Goal: Task Accomplishment & Management: Use online tool/utility

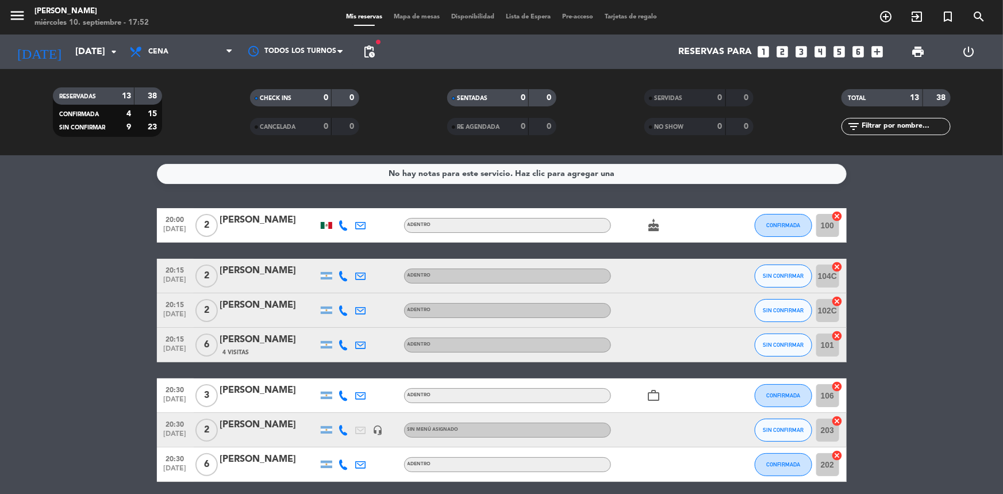
click at [341, 346] on icon at bounding box center [344, 345] width 10 height 10
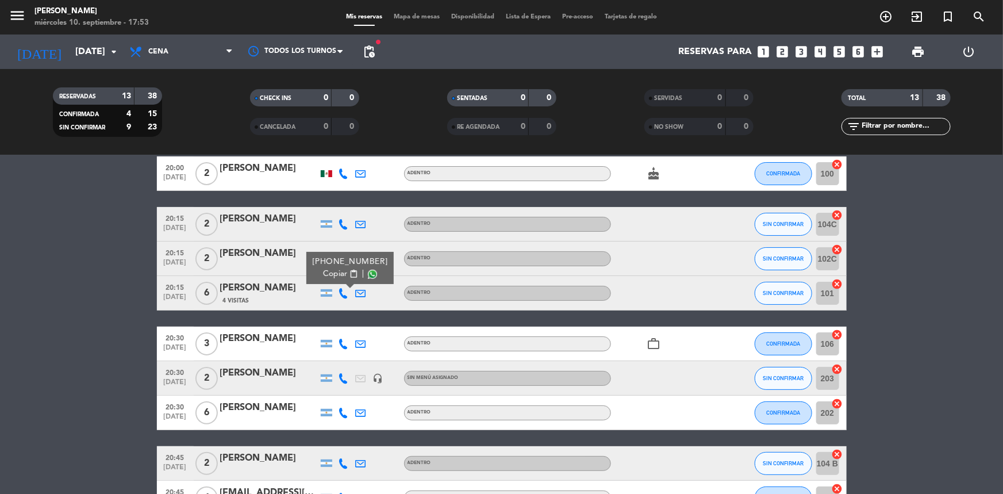
scroll to position [104, 0]
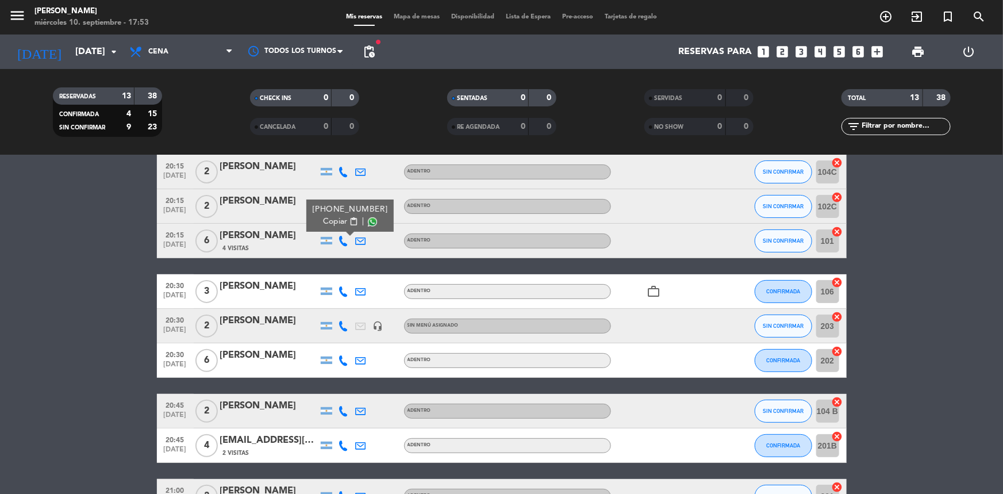
click at [342, 288] on icon at bounding box center [344, 291] width 10 height 10
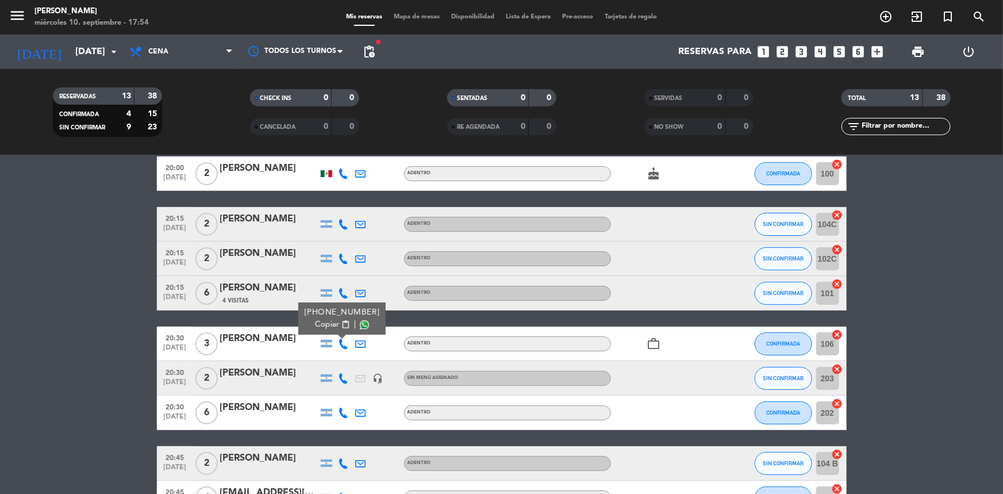
scroll to position [156, 0]
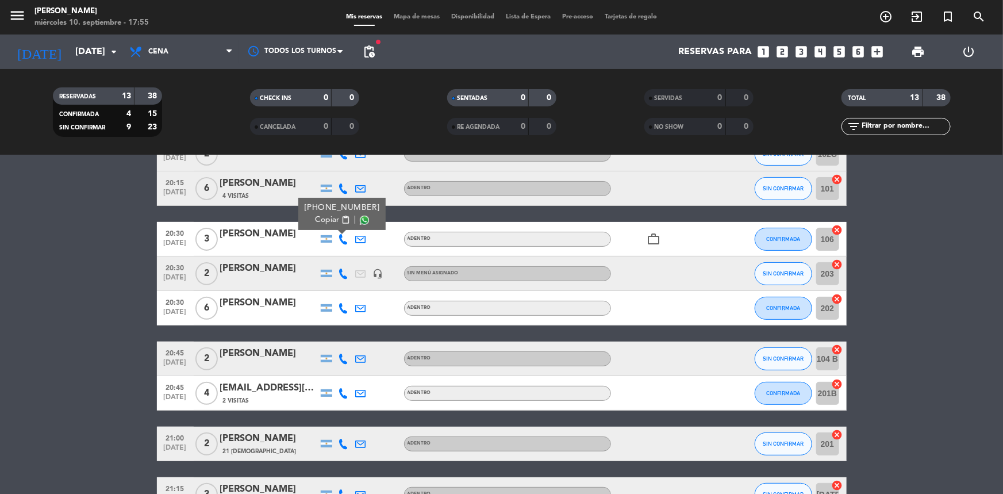
click at [342, 271] on icon at bounding box center [344, 273] width 10 height 10
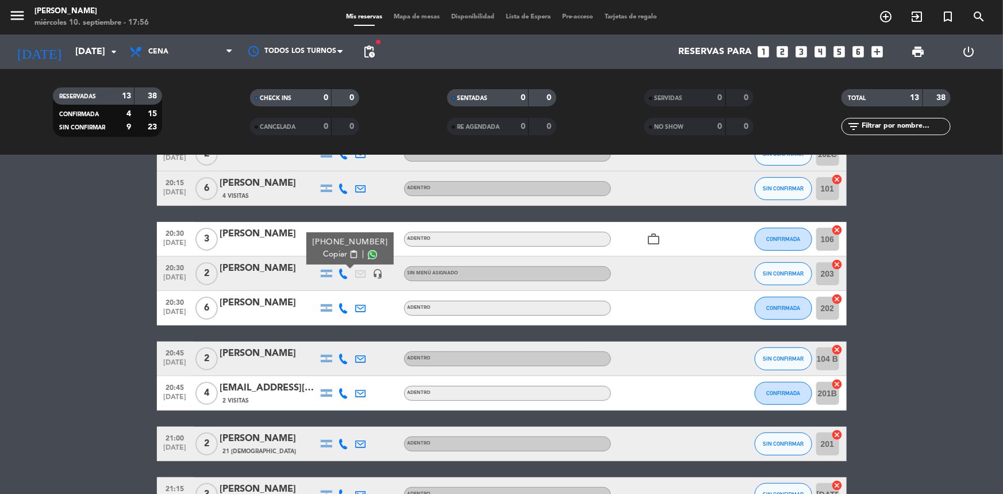
click at [346, 309] on icon at bounding box center [344, 308] width 10 height 10
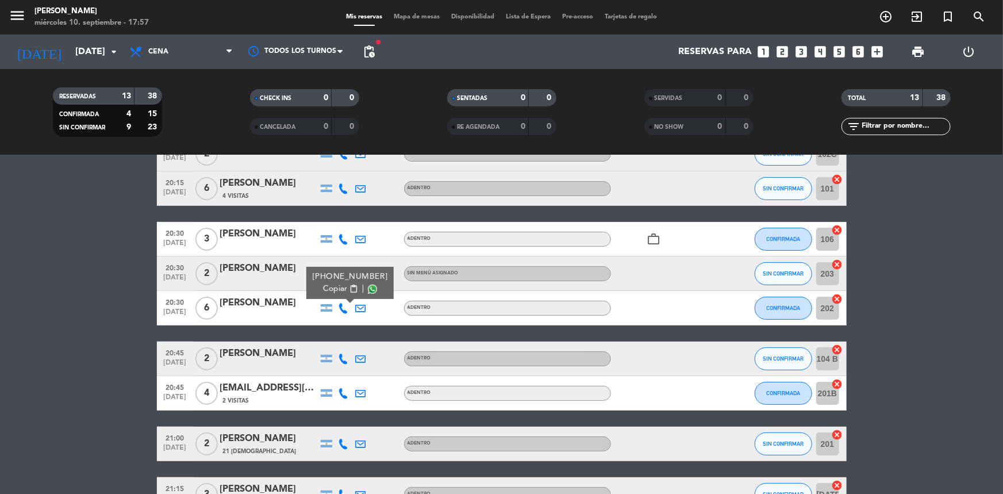
scroll to position [261, 0]
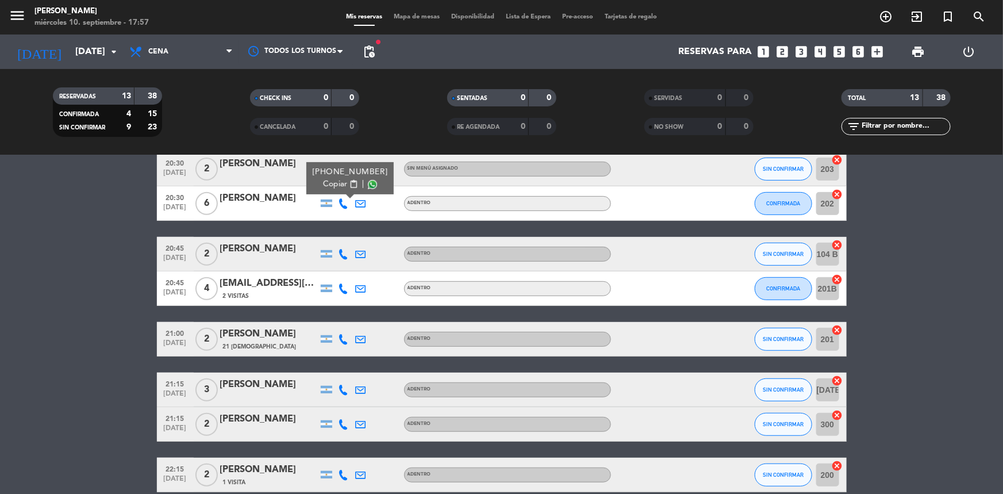
click at [343, 252] on icon at bounding box center [344, 254] width 10 height 10
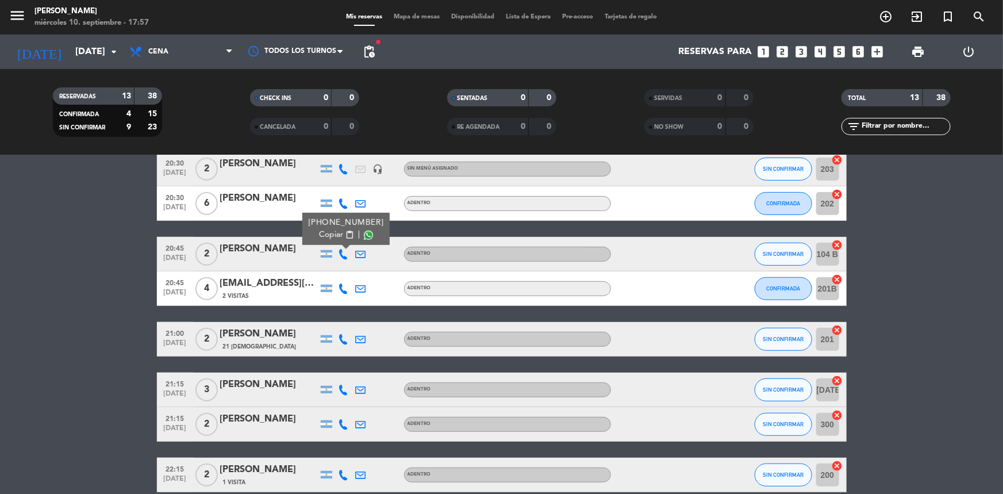
click at [343, 290] on icon at bounding box center [344, 288] width 10 height 10
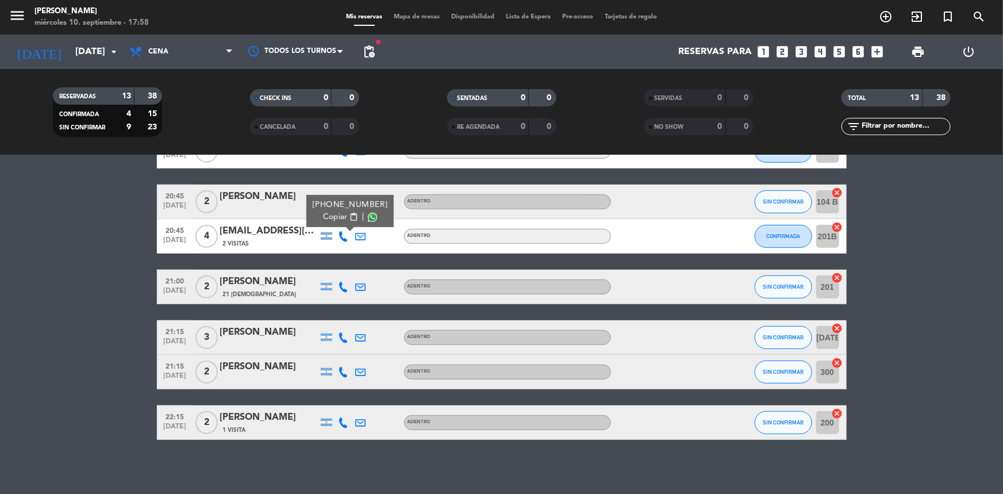
drag, startPoint x: 355, startPoint y: 287, endPoint x: 347, endPoint y: 285, distance: 8.4
click at [353, 287] on div at bounding box center [360, 287] width 17 height 34
click at [345, 285] on icon at bounding box center [344, 287] width 10 height 10
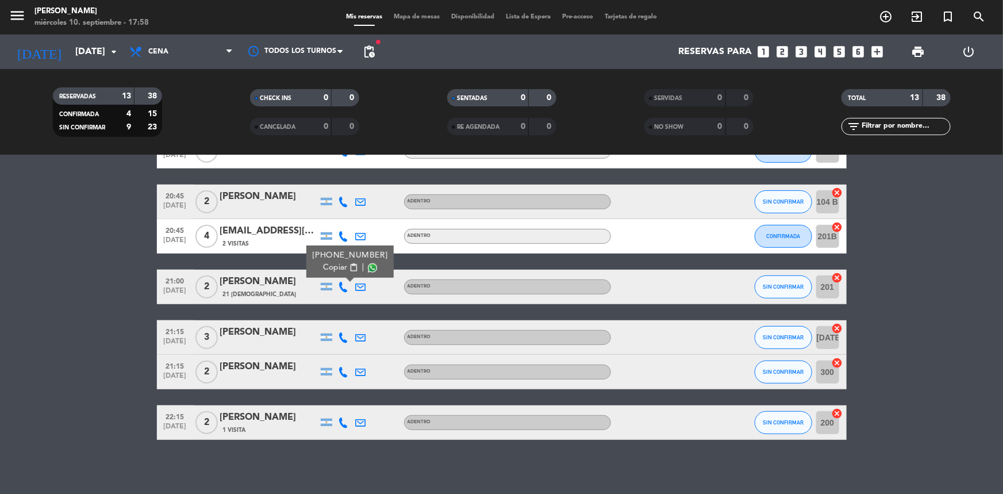
click at [340, 333] on icon at bounding box center [344, 337] width 10 height 10
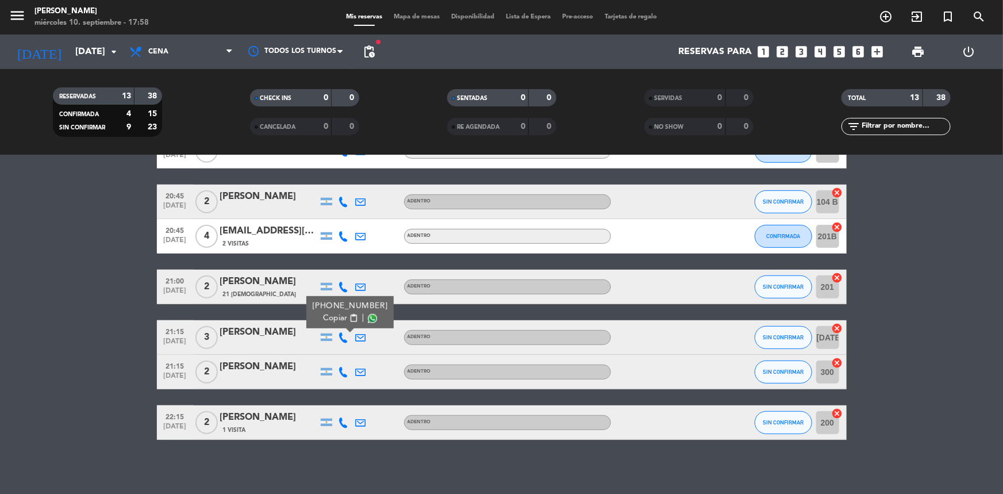
scroll to position [316, 0]
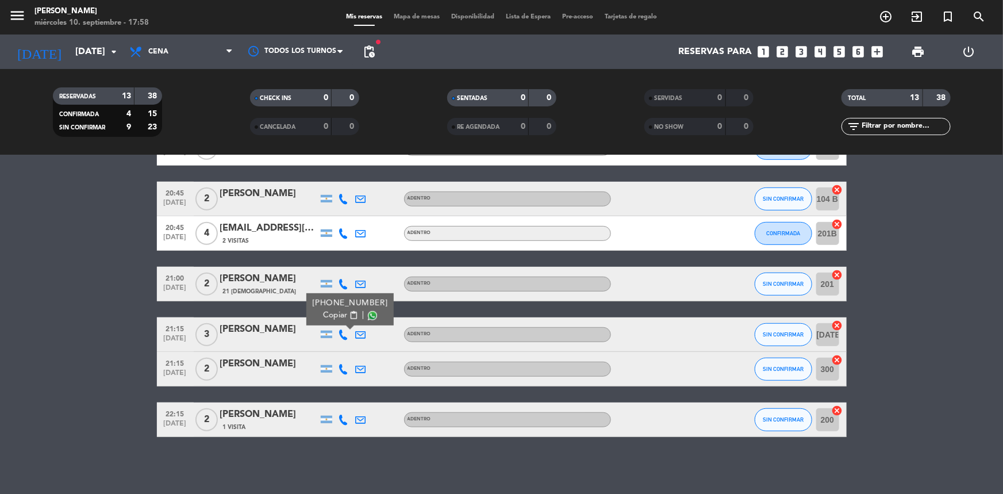
click at [349, 369] on div at bounding box center [343, 369] width 17 height 34
click at [347, 369] on icon at bounding box center [344, 369] width 10 height 10
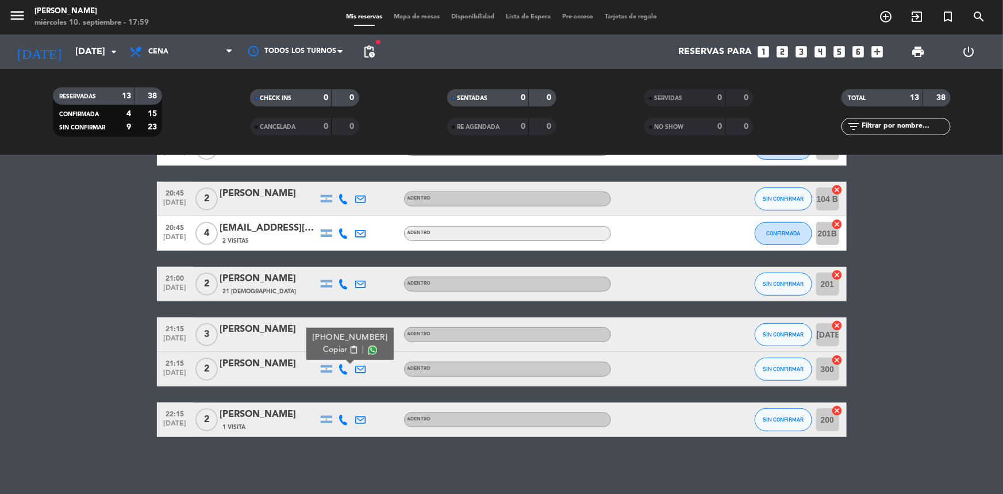
click at [347, 420] on div at bounding box center [343, 419] width 17 height 34
drag, startPoint x: 346, startPoint y: 419, endPoint x: 335, endPoint y: 412, distance: 13.7
click at [346, 419] on icon at bounding box center [344, 420] width 10 height 10
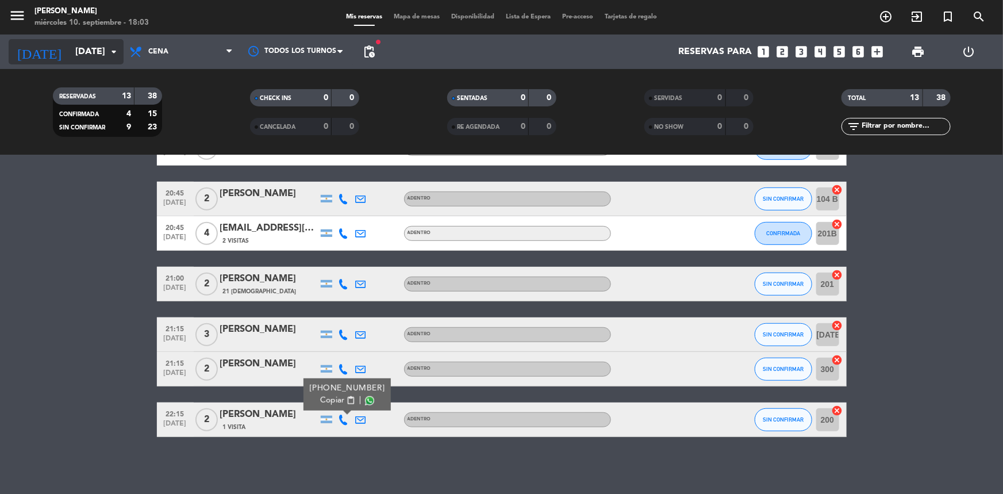
click at [107, 49] on icon "arrow_drop_down" at bounding box center [114, 52] width 14 height 14
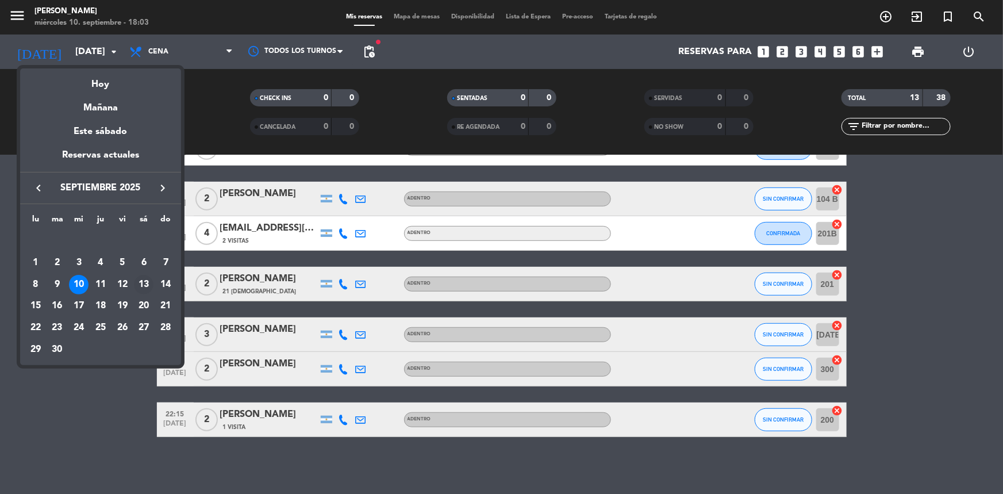
click at [140, 282] on div "13" at bounding box center [144, 285] width 20 height 20
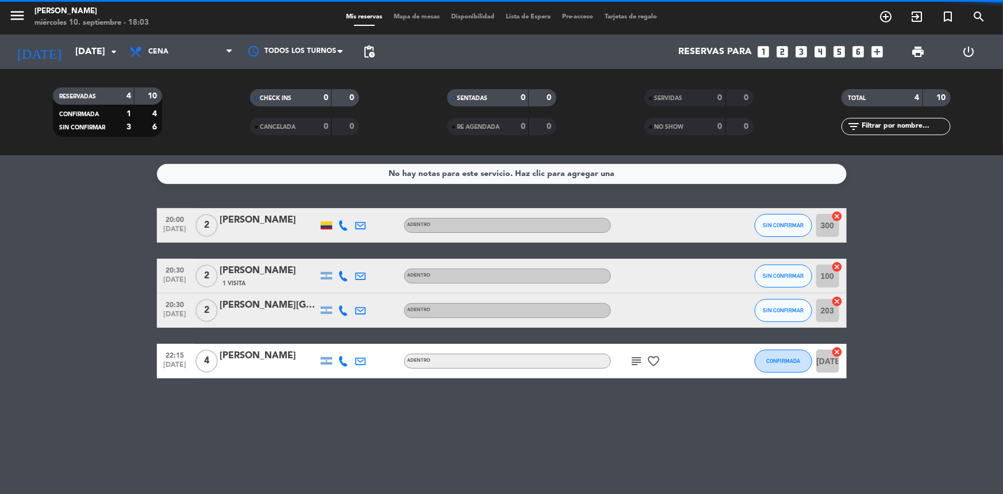
scroll to position [0, 0]
click at [193, 57] on span "Cena" at bounding box center [181, 51] width 115 height 25
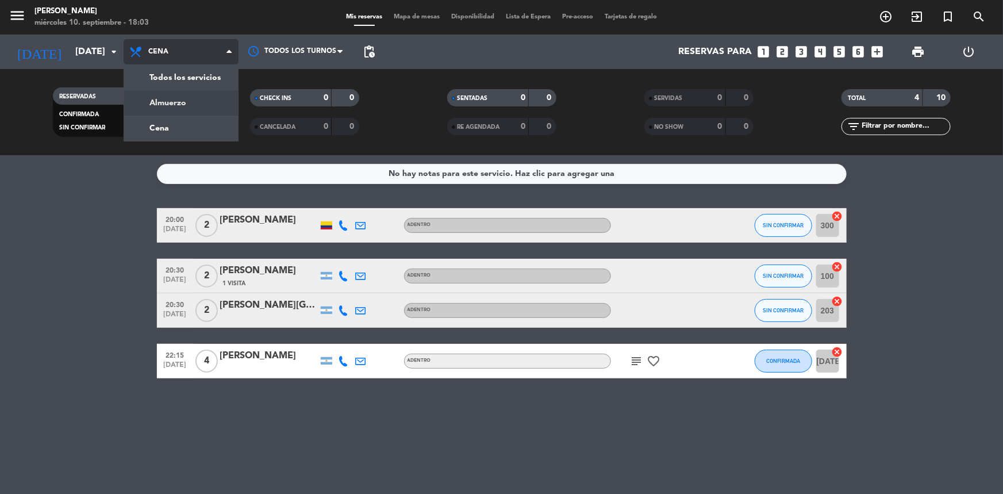
click at [197, 100] on div "menu Madre [PERSON_NAME] [DATE] 10. septiembre - 18:03 Mis reservas Mapa de mes…" at bounding box center [501, 77] width 1003 height 155
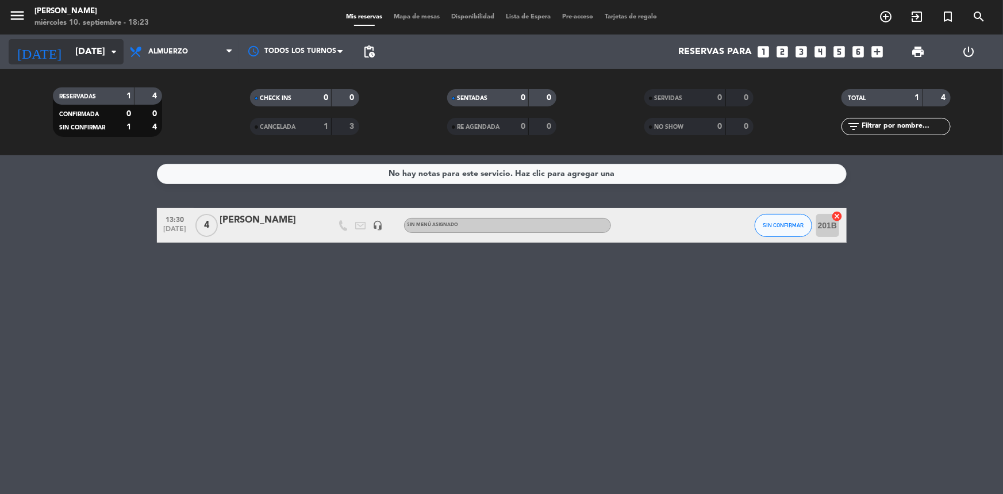
click at [98, 47] on input "[DATE]" at bounding box center [130, 52] width 121 height 22
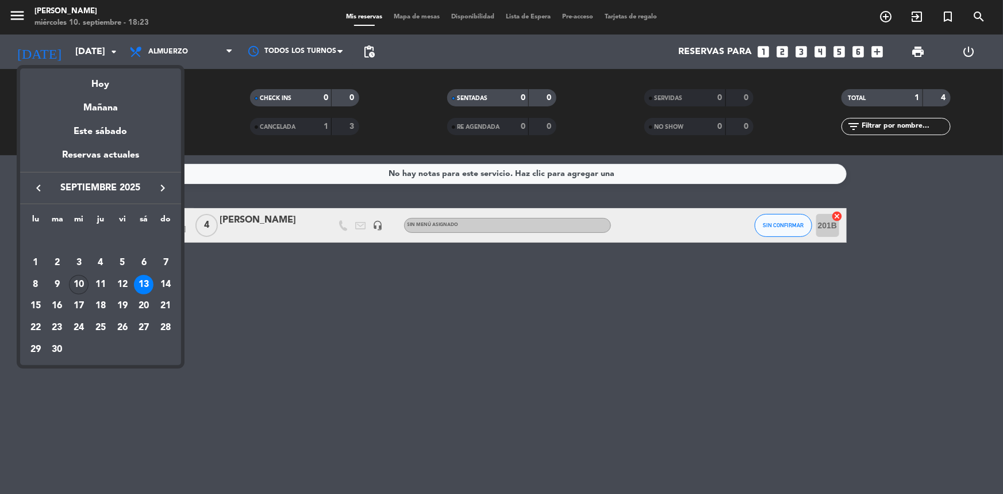
click at [85, 285] on div "10" at bounding box center [79, 285] width 20 height 20
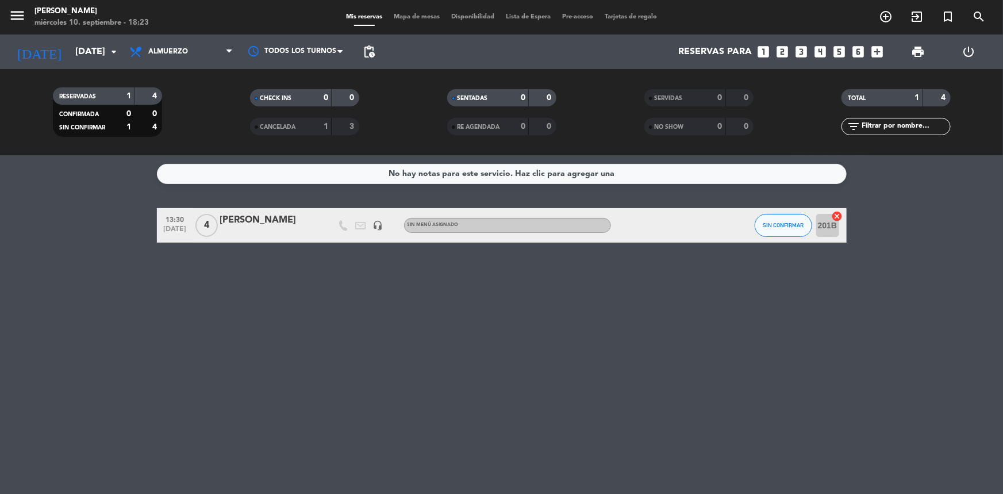
type input "[DATE]"
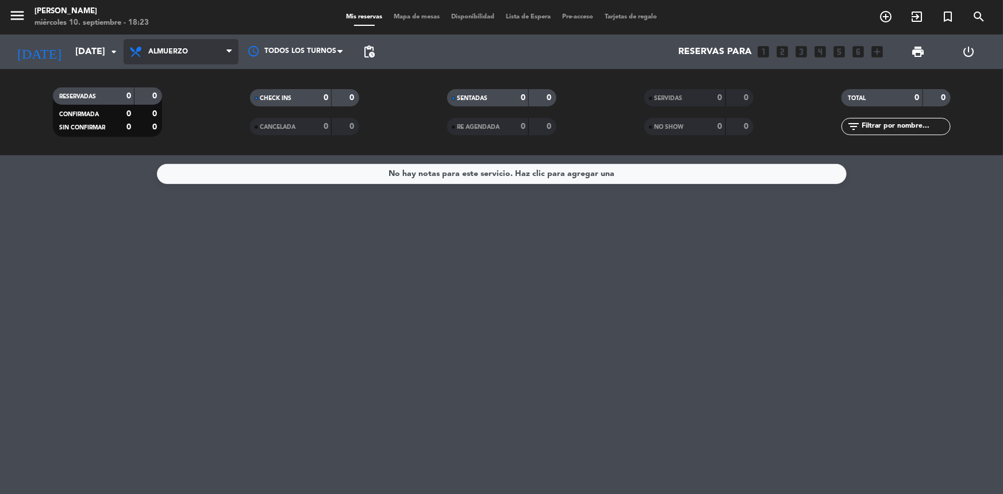
click at [167, 44] on span "Almuerzo" at bounding box center [181, 51] width 115 height 25
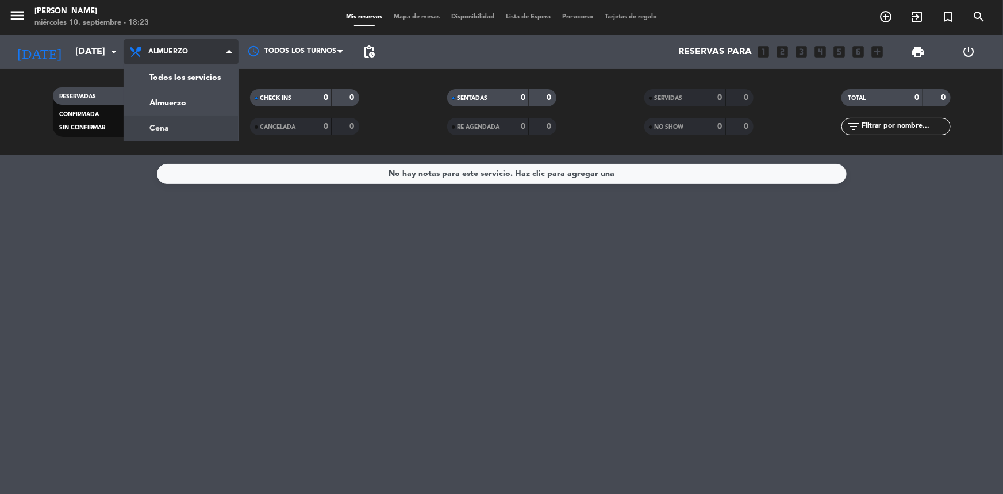
click at [181, 126] on div "menu Madre [PERSON_NAME] [DATE] 10. septiembre - 18:23 Mis reservas Mapa de mes…" at bounding box center [501, 77] width 1003 height 155
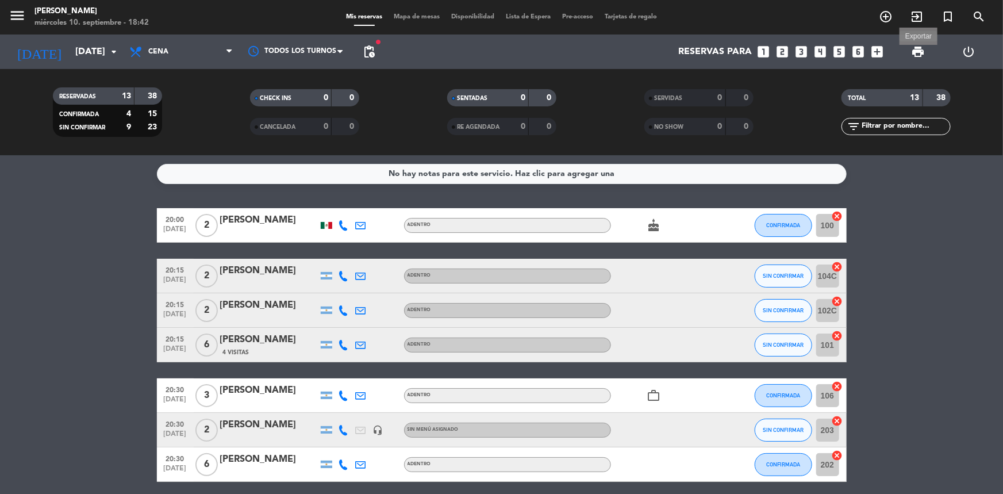
click at [914, 51] on span "print" at bounding box center [918, 52] width 14 height 14
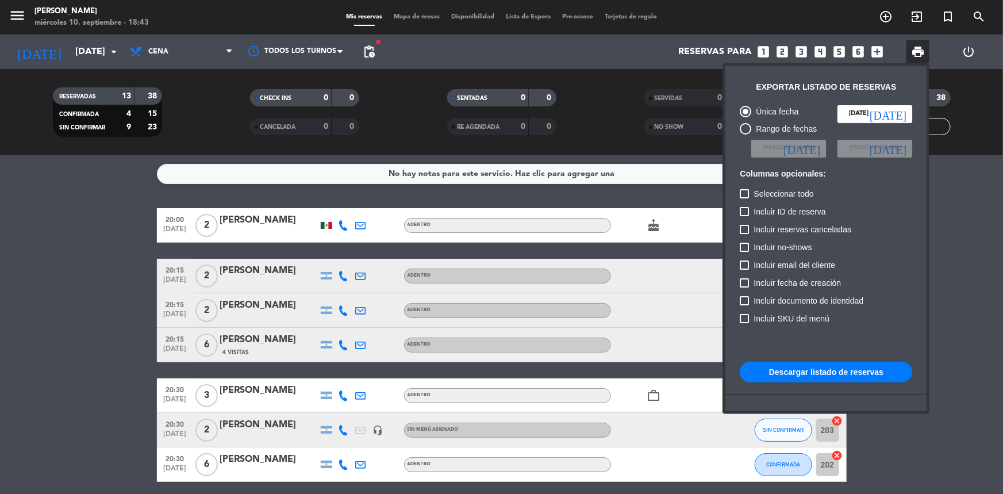
click at [799, 372] on button "Descargar listado de reservas" at bounding box center [826, 372] width 172 height 21
